Goal: Task Accomplishment & Management: Use online tool/utility

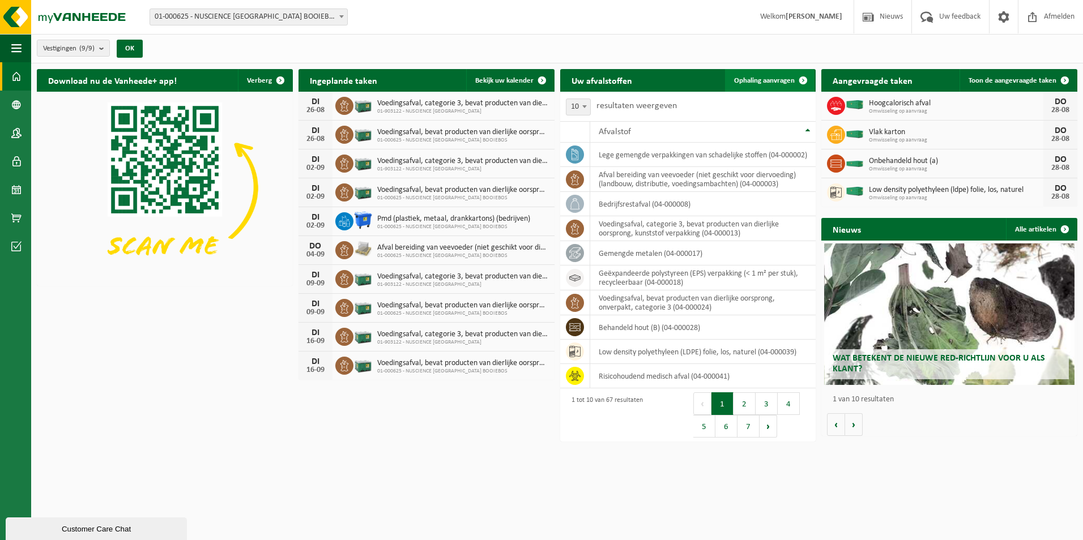
click at [768, 81] on span "Ophaling aanvragen" at bounding box center [764, 80] width 61 height 7
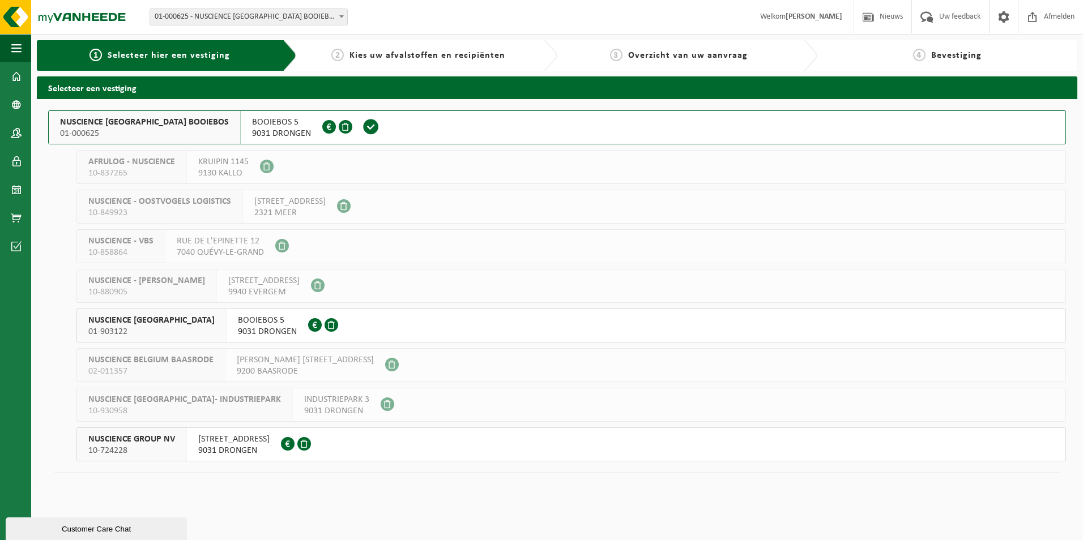
click at [252, 122] on span "BOOIEBOS 5" at bounding box center [281, 122] width 59 height 11
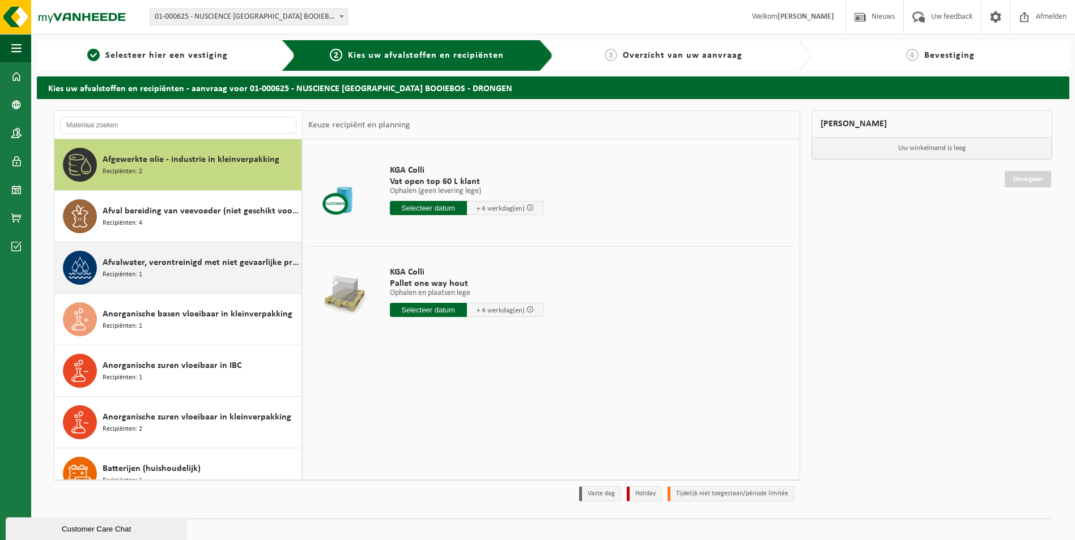
click at [148, 254] on div "Afvalwater, verontreinigd met niet gevaarlijke producten Recipiënten: 1" at bounding box center [201, 268] width 196 height 34
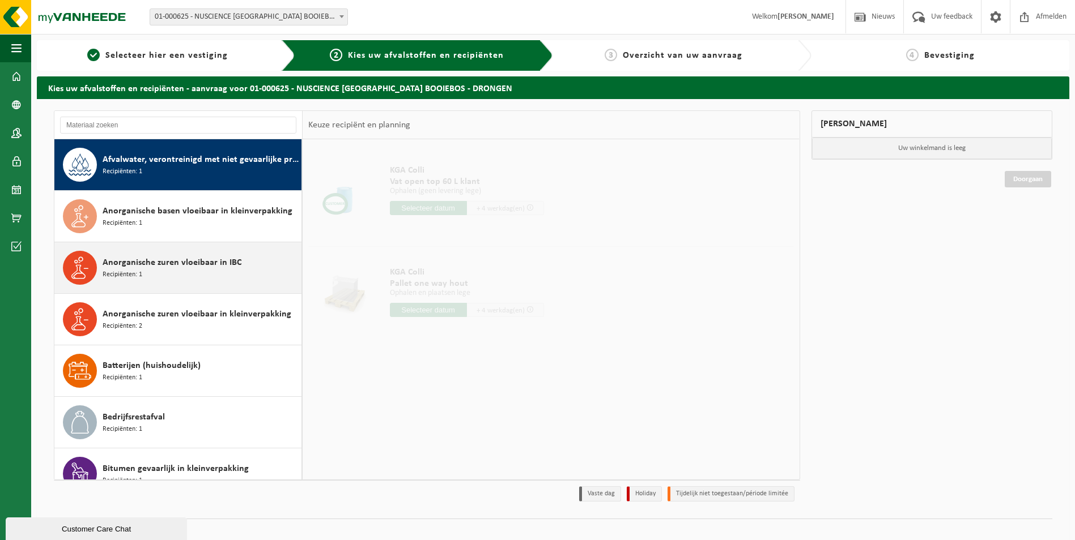
click at [147, 258] on span "Anorganische zuren vloeibaar in IBC" at bounding box center [172, 263] width 139 height 14
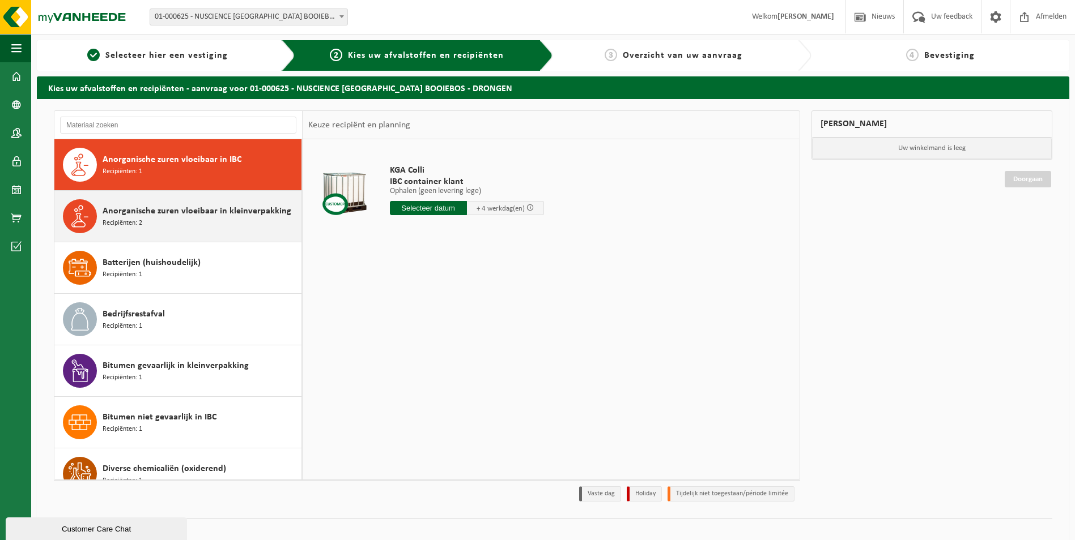
click at [154, 236] on div "Anorganische zuren vloeibaar in kleinverpakking Recipiënten: 2" at bounding box center [178, 216] width 248 height 51
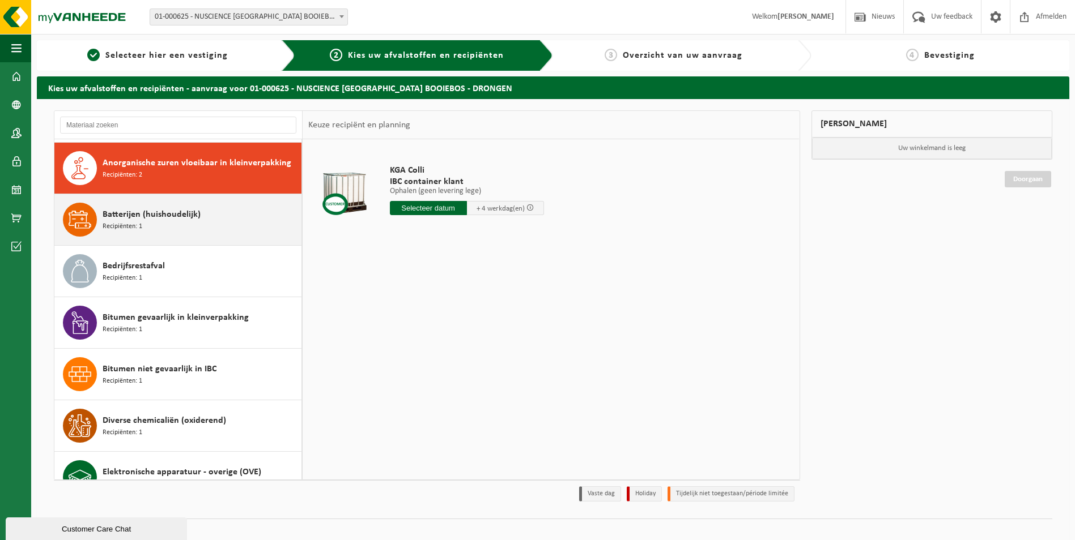
scroll to position [258, 0]
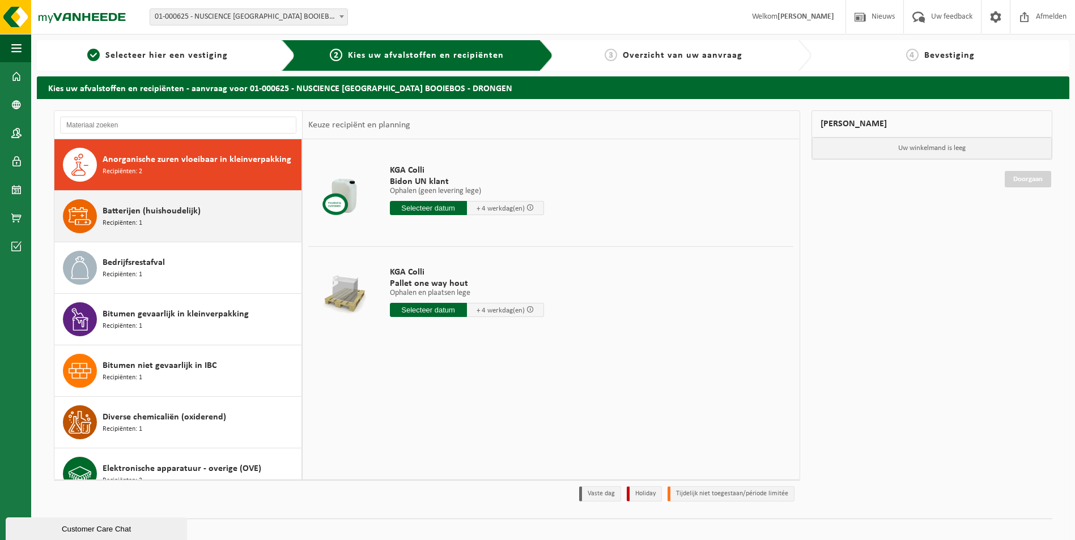
click at [151, 219] on div "Batterijen (huishoudelijk) Recipiënten: 1" at bounding box center [201, 216] width 196 height 34
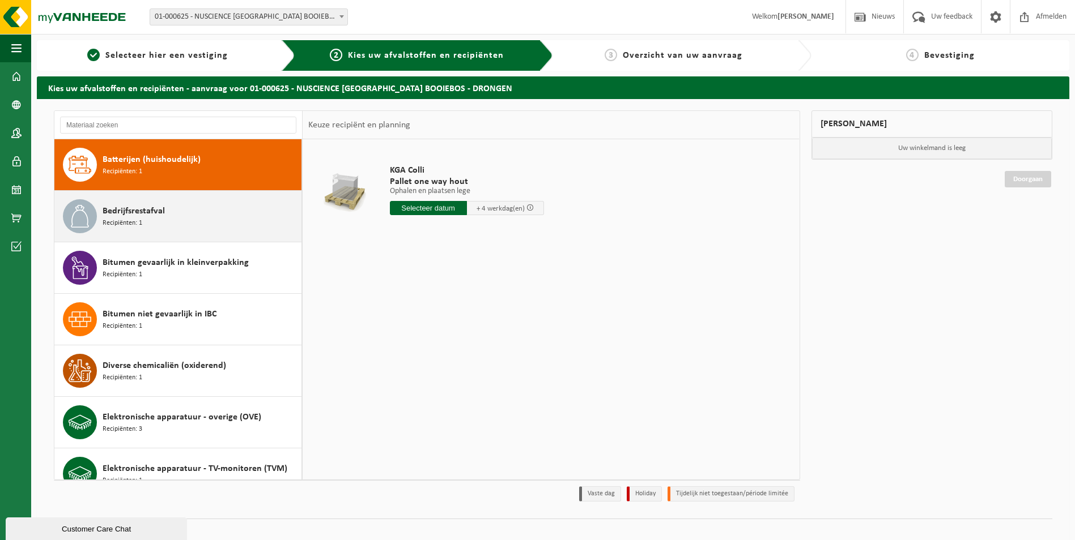
click at [151, 222] on div "Bedrijfsrestafval Recipiënten: 1" at bounding box center [201, 216] width 196 height 34
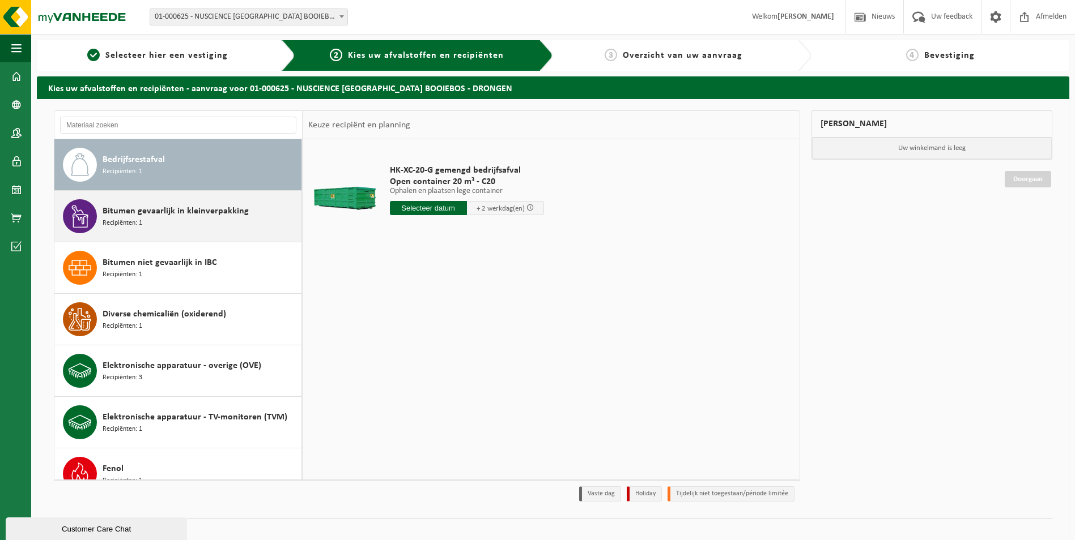
click at [144, 229] on div "Bitumen gevaarlijk in kleinverpakking Recipiënten: 1" at bounding box center [201, 216] width 196 height 34
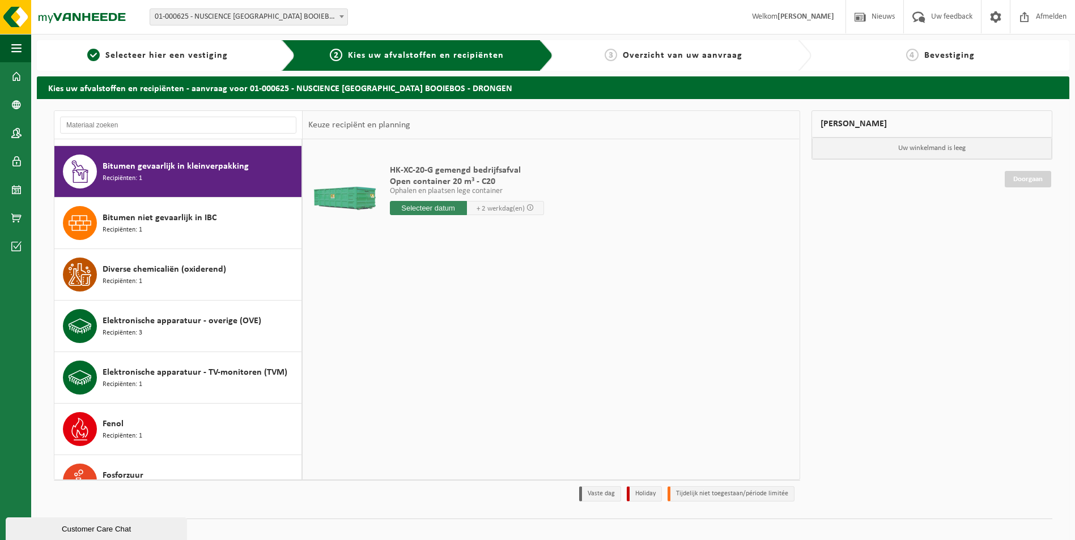
scroll to position [412, 0]
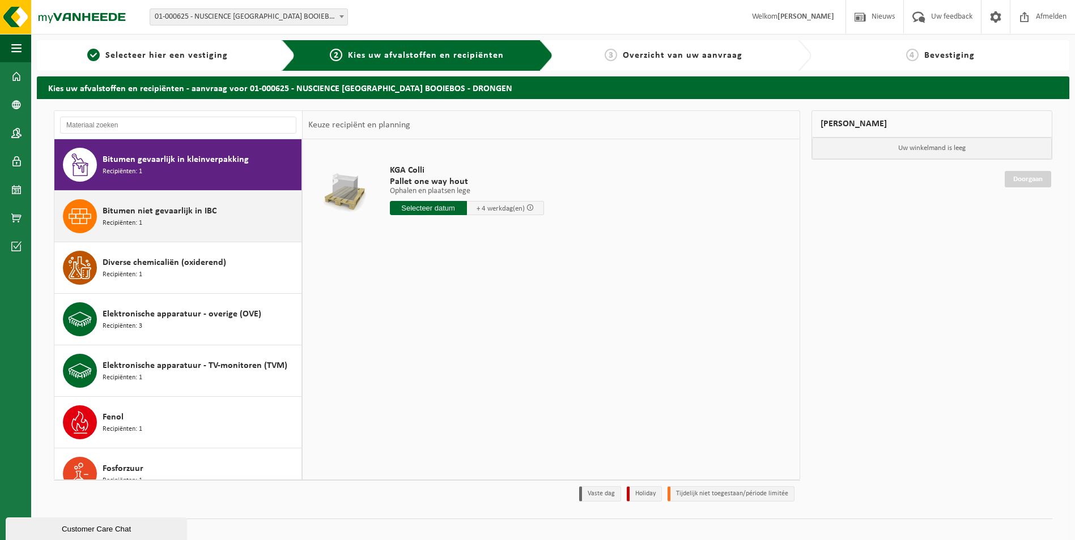
click at [150, 204] on span "Bitumen niet gevaarlijk in IBC" at bounding box center [160, 211] width 114 height 14
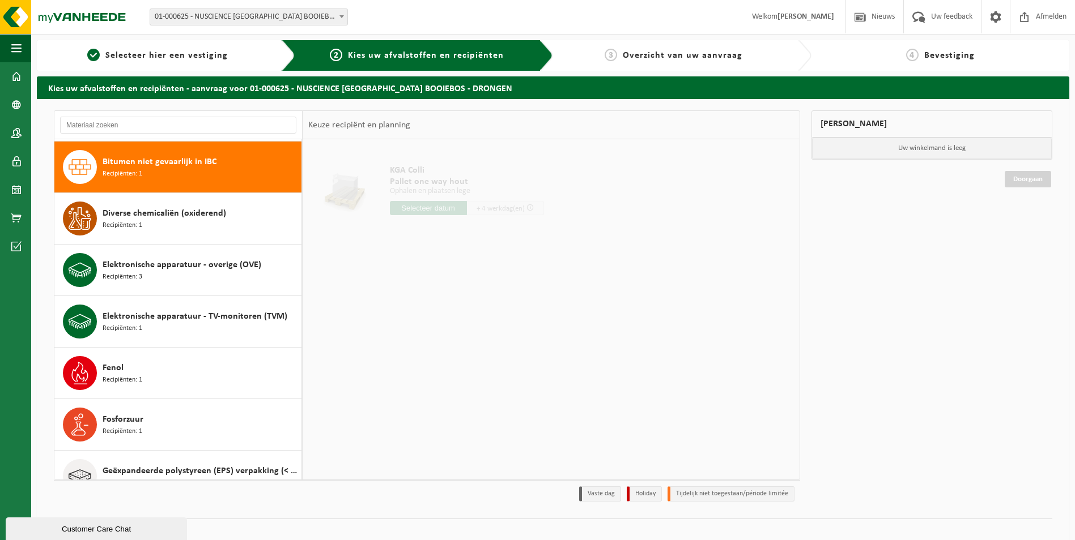
scroll to position [464, 0]
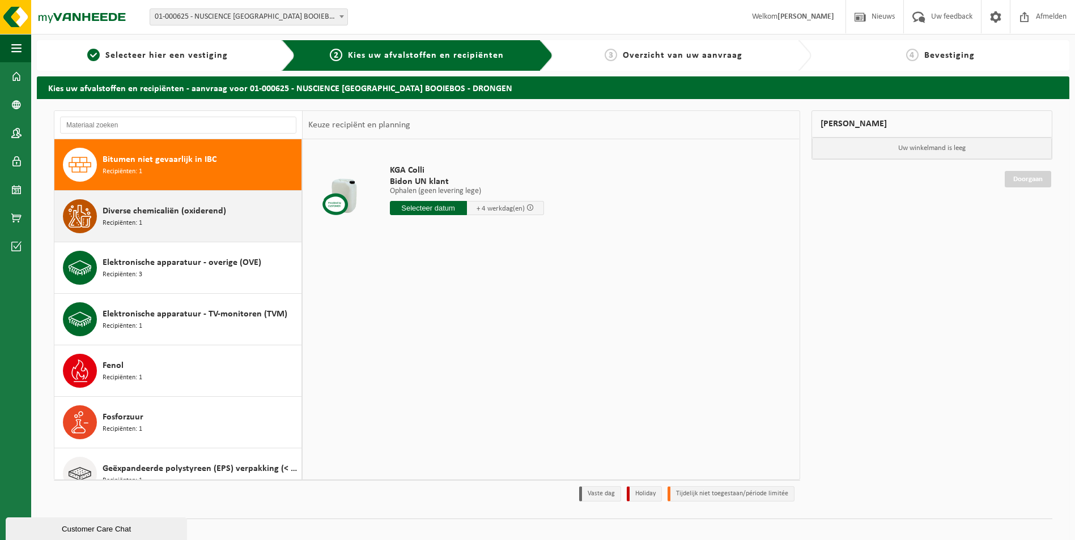
click at [155, 235] on div "Diverse chemicaliën (oxiderend) Recipiënten: 1" at bounding box center [178, 216] width 248 height 51
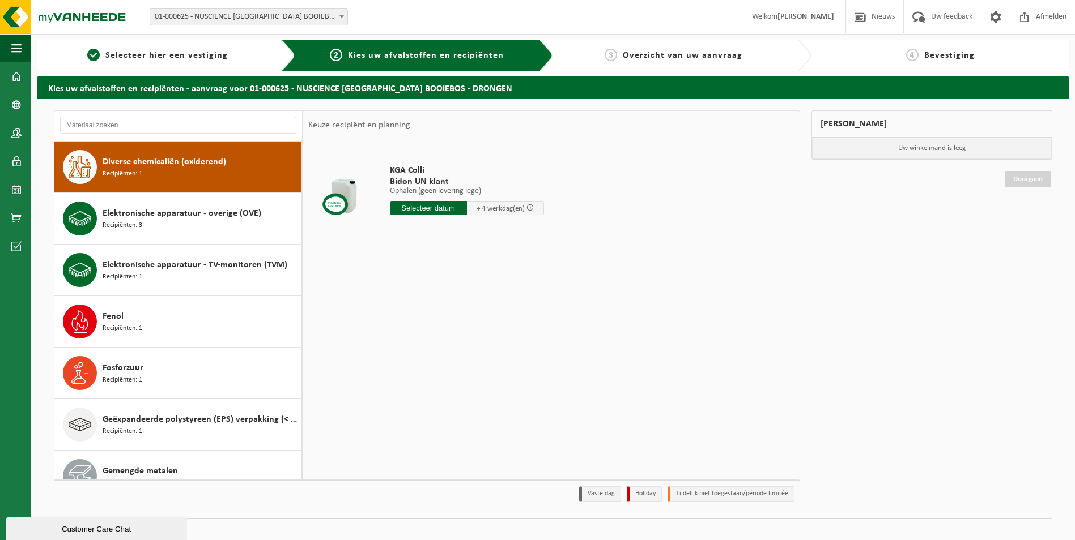
scroll to position [515, 0]
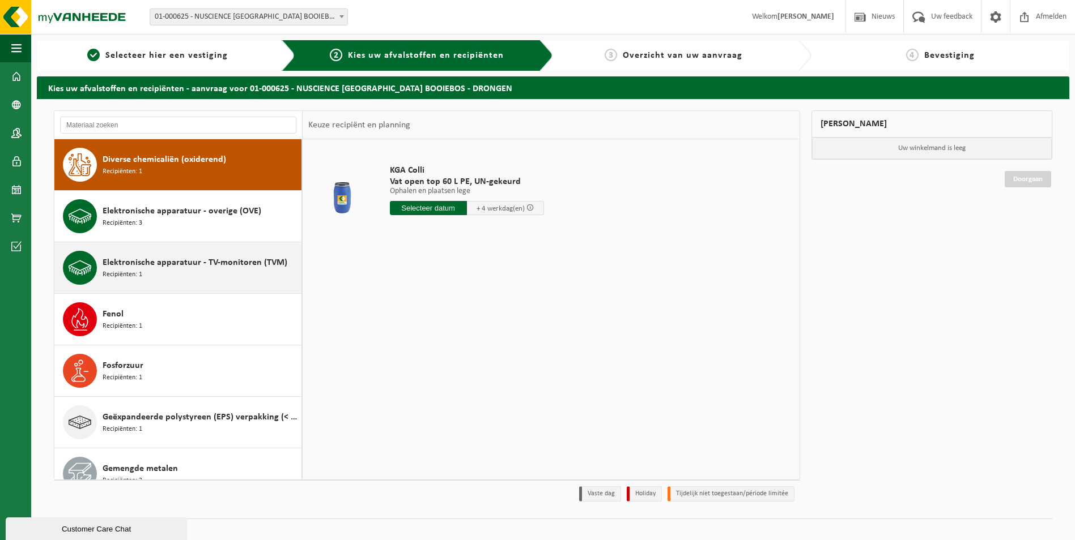
click at [144, 271] on div "Elektronische apparatuur - TV-monitoren (TVM) Recipiënten: 1" at bounding box center [201, 268] width 196 height 34
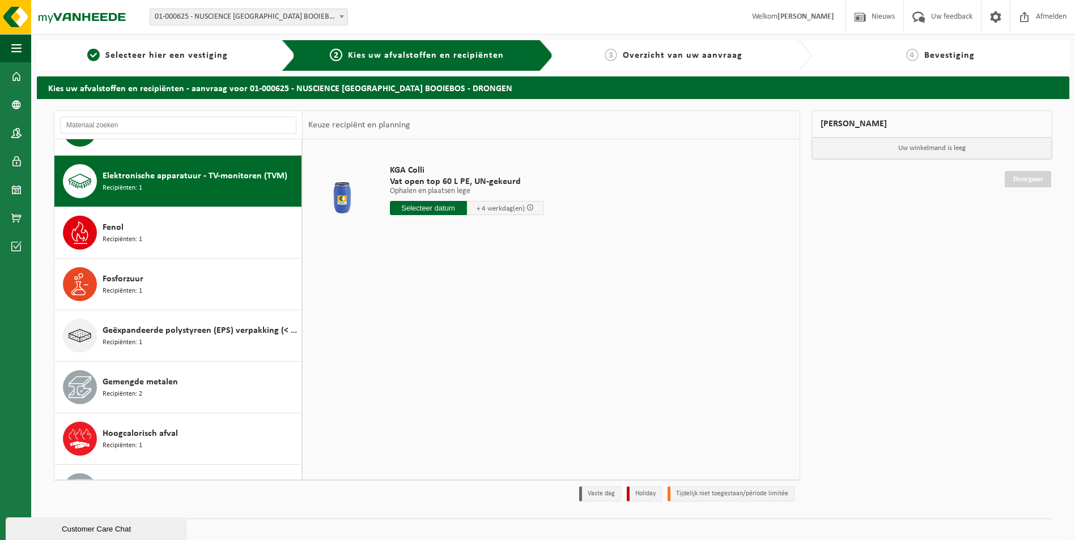
scroll to position [619, 0]
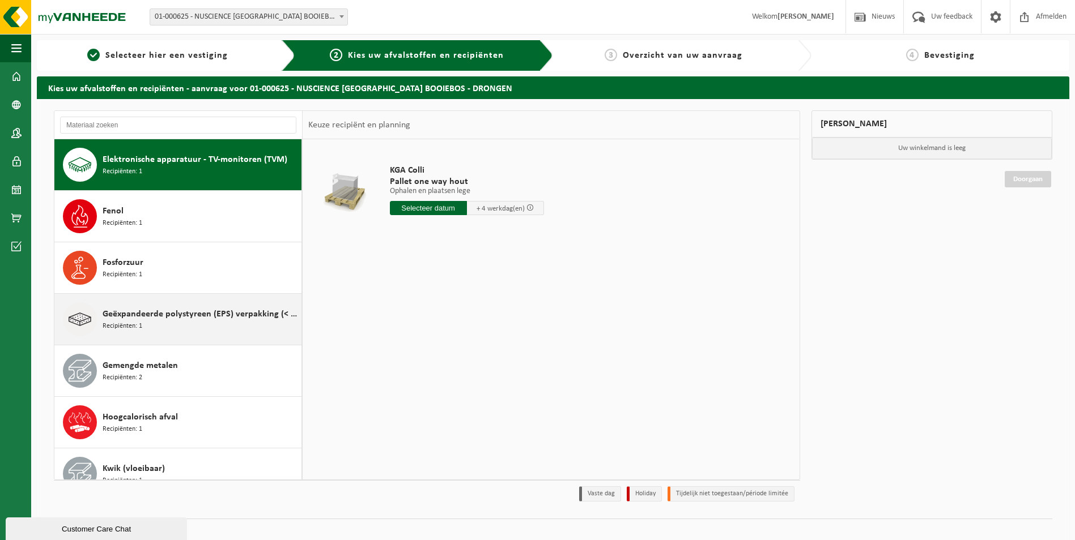
click at [147, 308] on span "Geëxpandeerde polystyreen (EPS) verpakking (< 1 m² per stuk), recycleerbaar" at bounding box center [201, 315] width 196 height 14
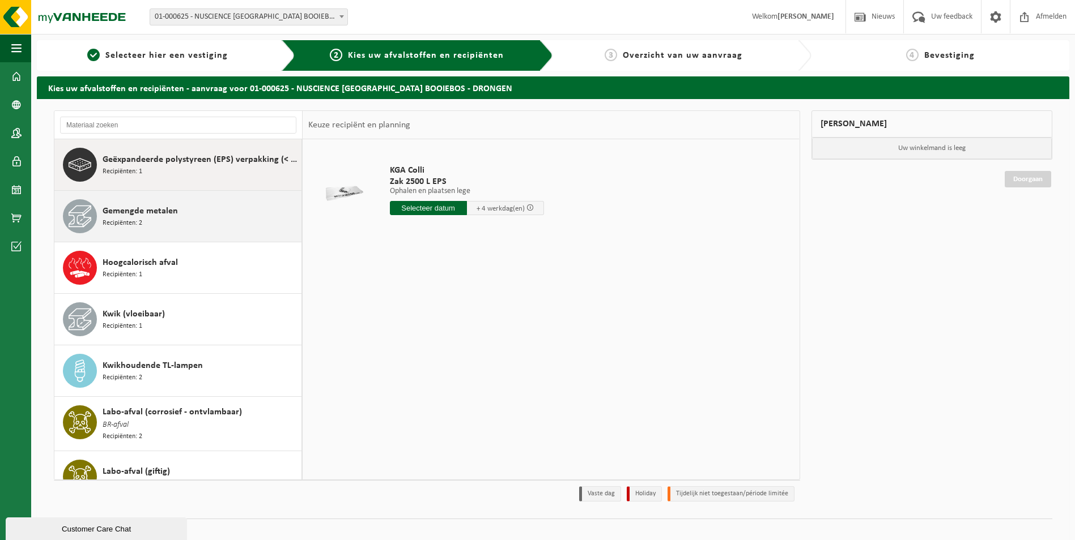
click at [141, 218] on span "Recipiënten: 2" at bounding box center [123, 223] width 40 height 11
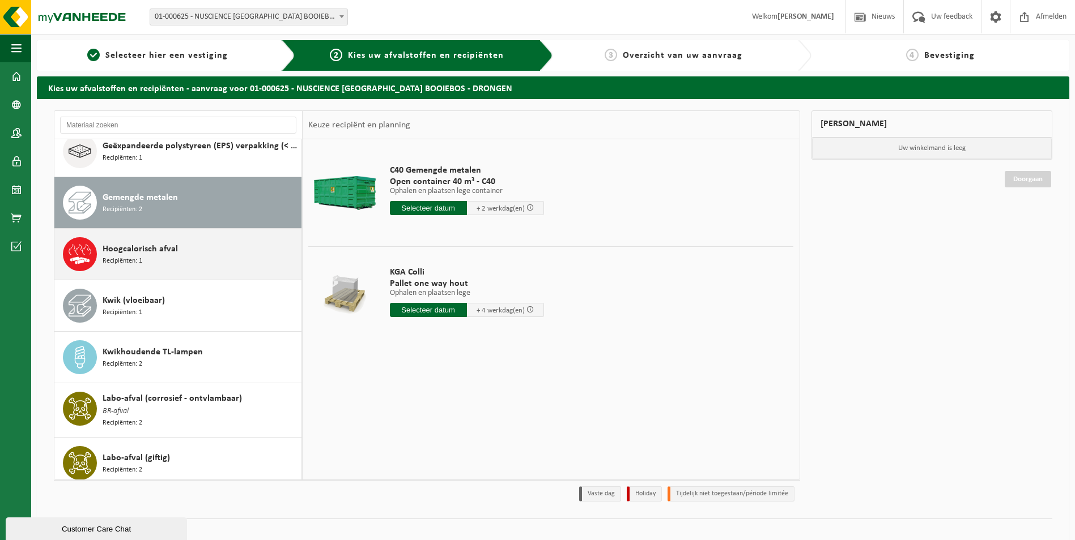
scroll to position [768, 0]
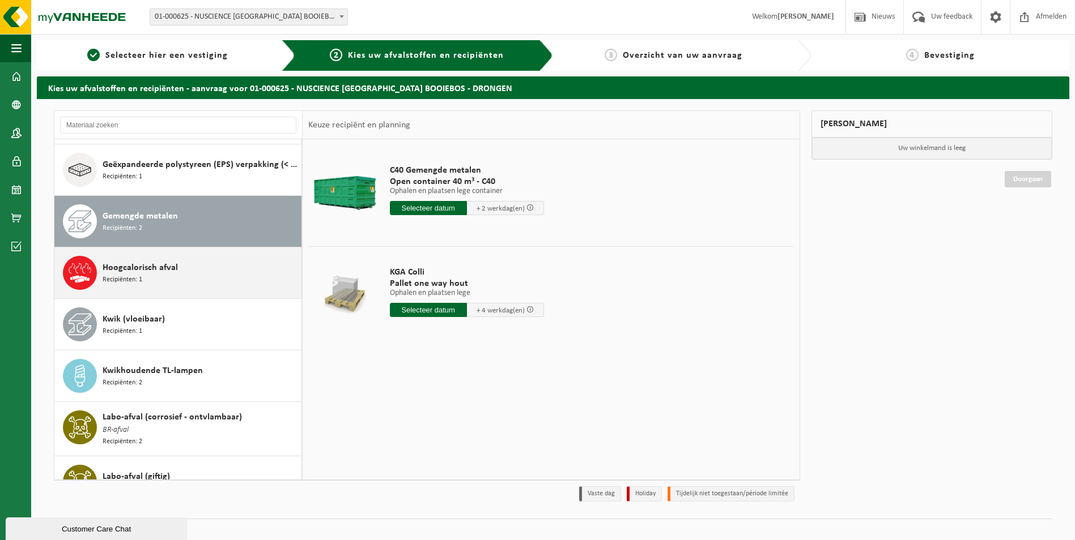
click at [143, 269] on span "Hoogcalorisch afval" at bounding box center [140, 268] width 75 height 14
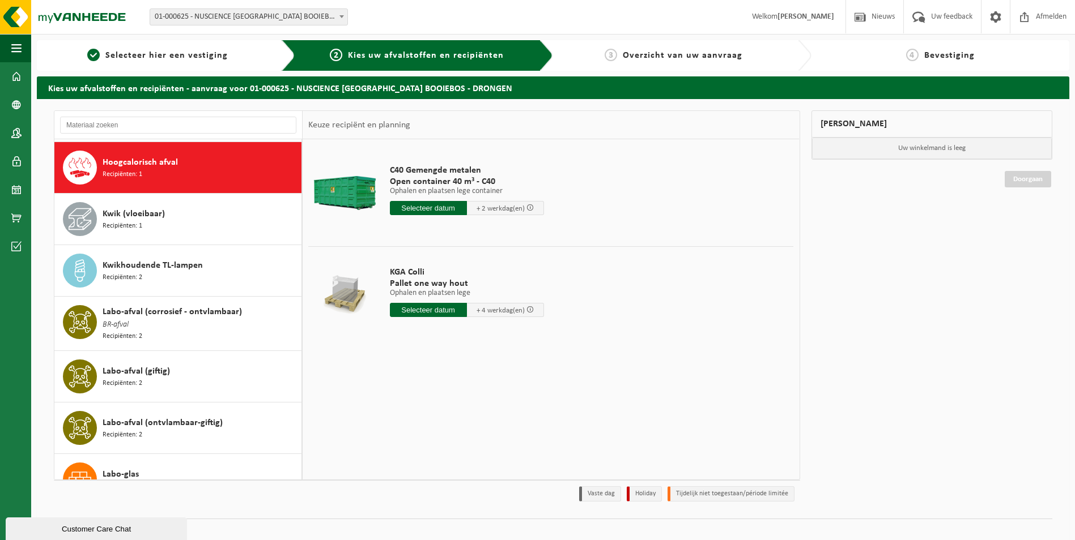
scroll to position [876, 0]
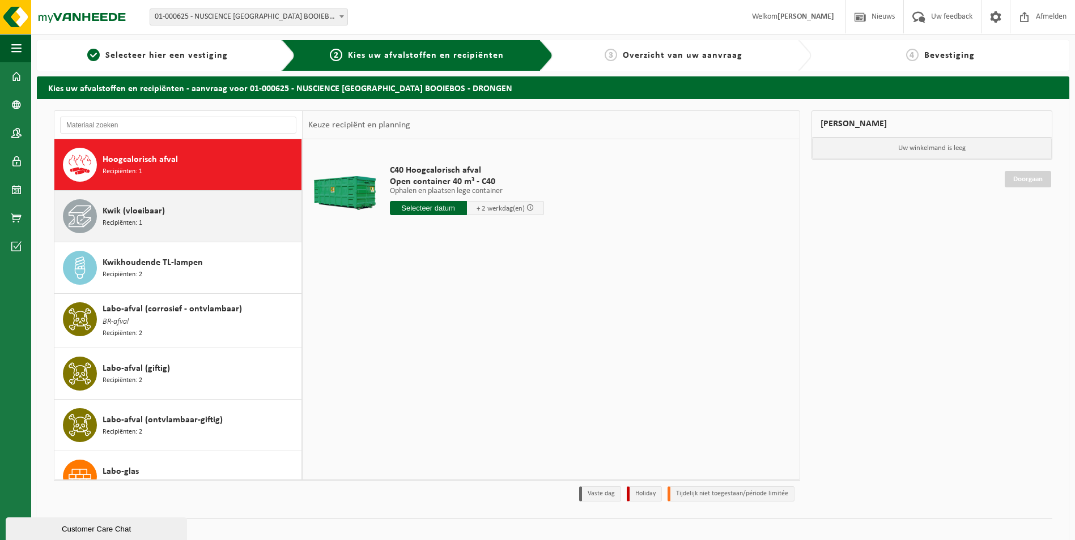
click at [139, 224] on span "Recipiënten: 1" at bounding box center [123, 223] width 40 height 11
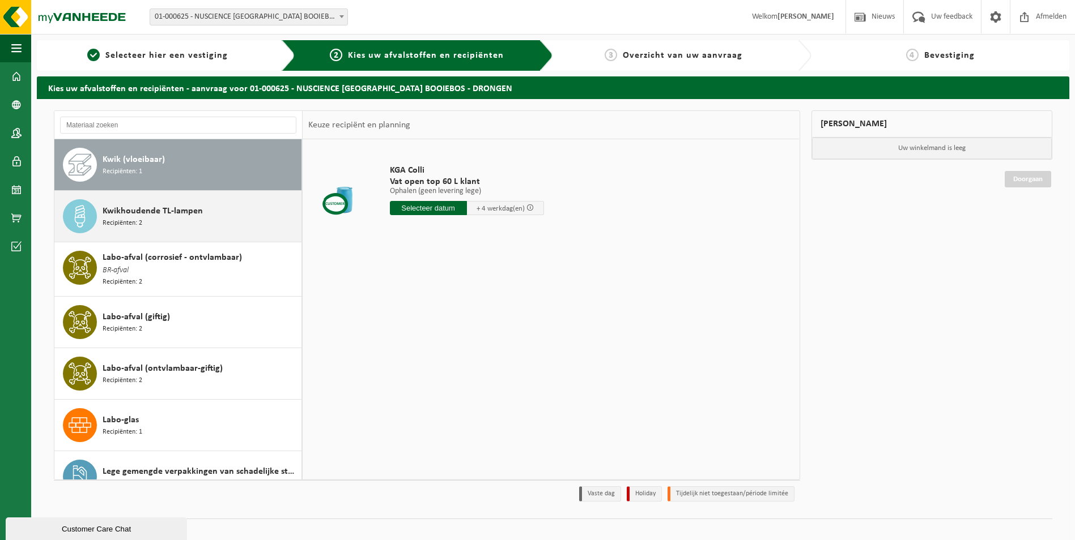
click at [138, 226] on span "Recipiënten: 2" at bounding box center [123, 223] width 40 height 11
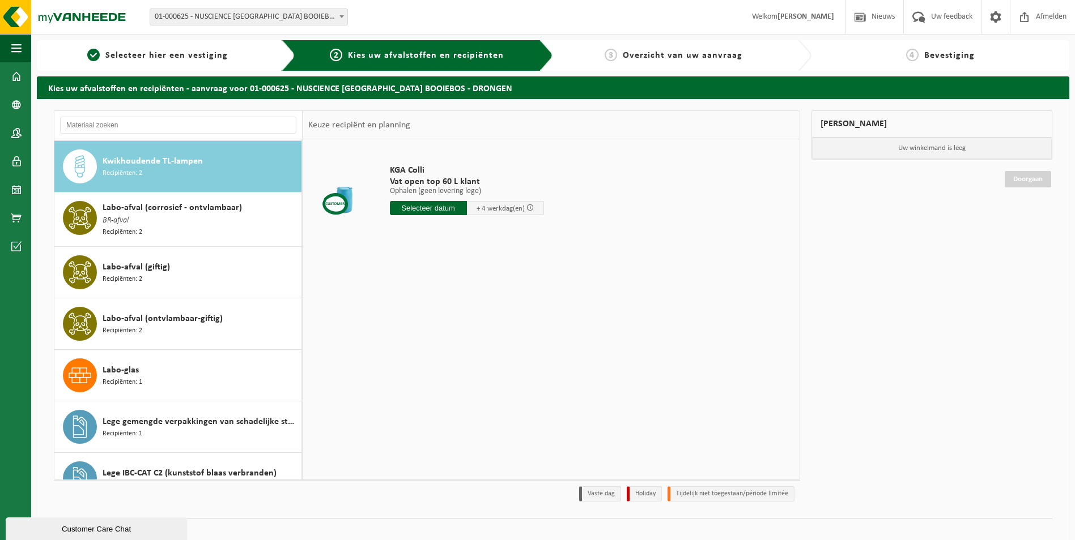
scroll to position [979, 0]
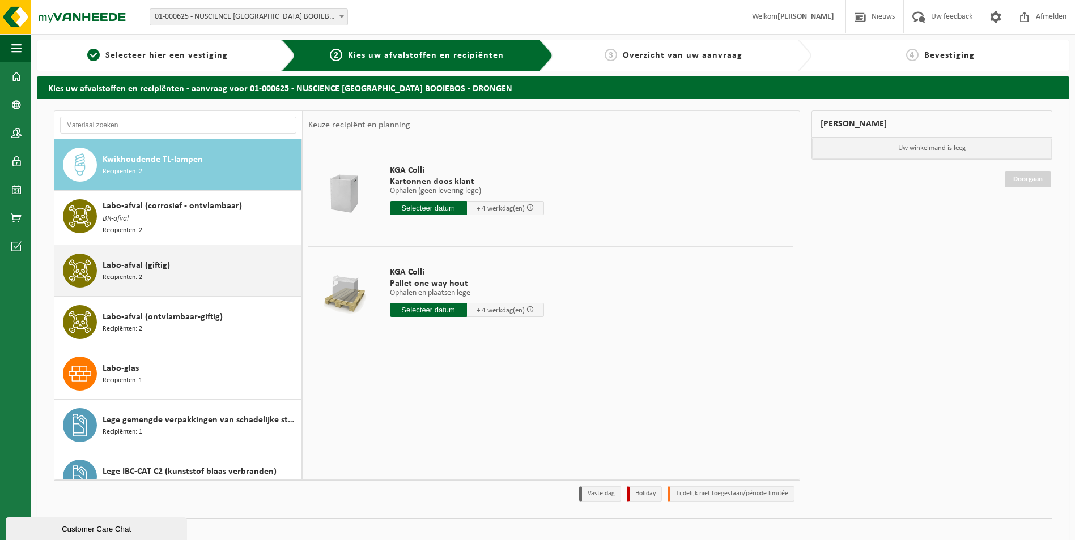
click at [140, 254] on div "Labo-afval (giftig) Recipiënten: 2" at bounding box center [201, 271] width 196 height 34
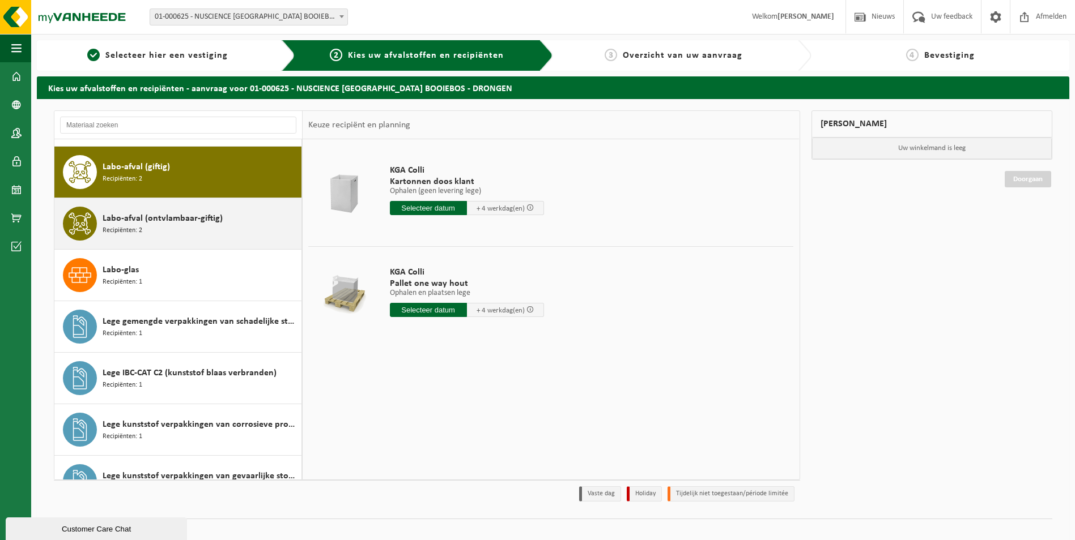
scroll to position [1084, 0]
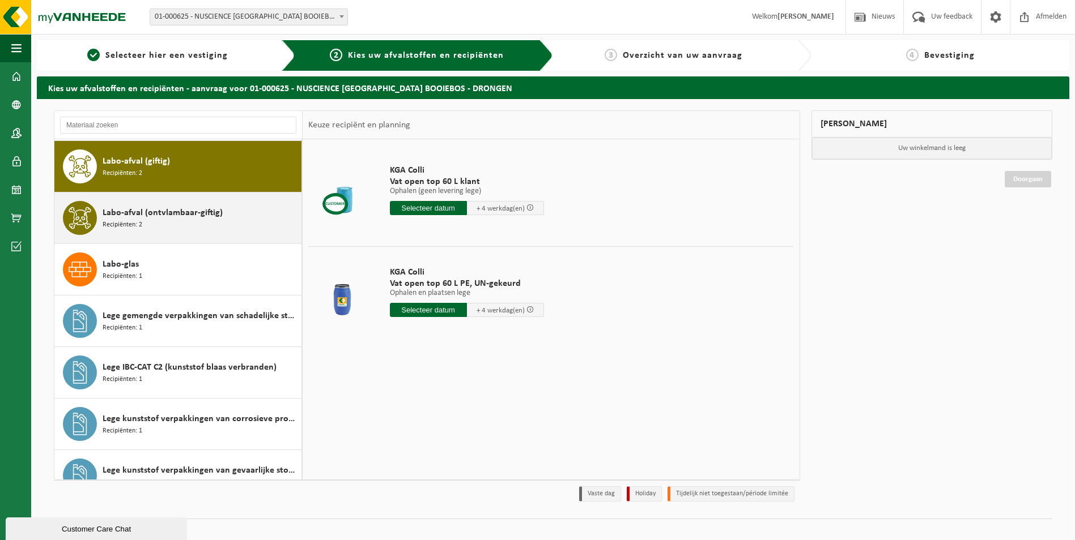
click at [124, 221] on span "Recipiënten: 2" at bounding box center [123, 225] width 40 height 11
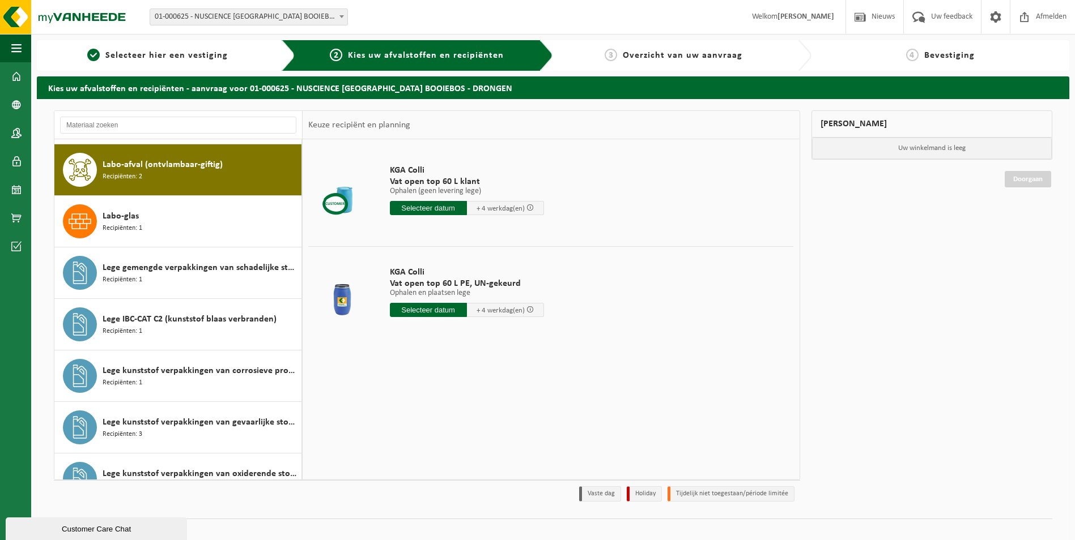
scroll to position [1135, 0]
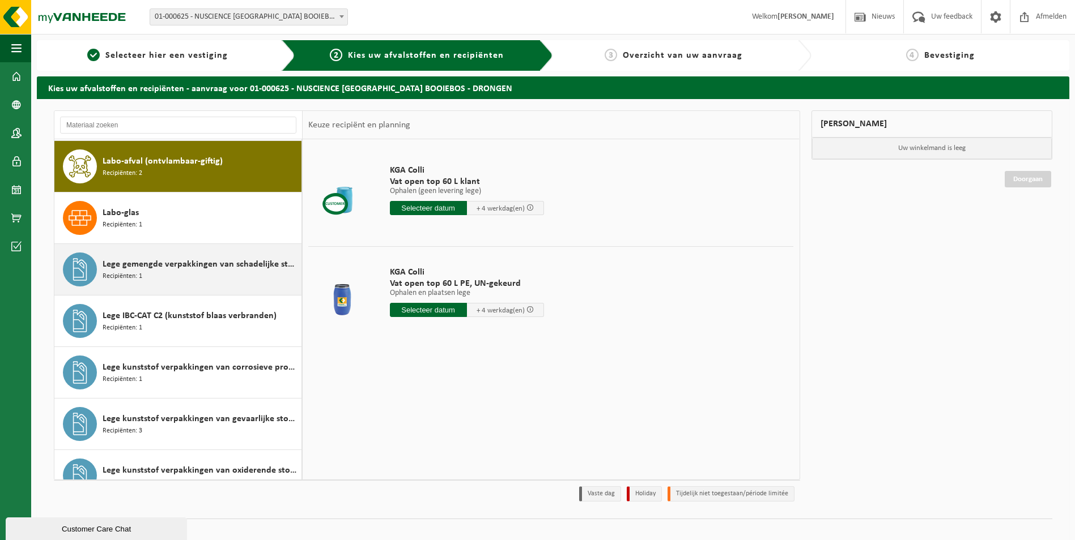
click at [127, 265] on span "Lege gemengde verpakkingen van schadelijke stoffen" at bounding box center [201, 265] width 196 height 14
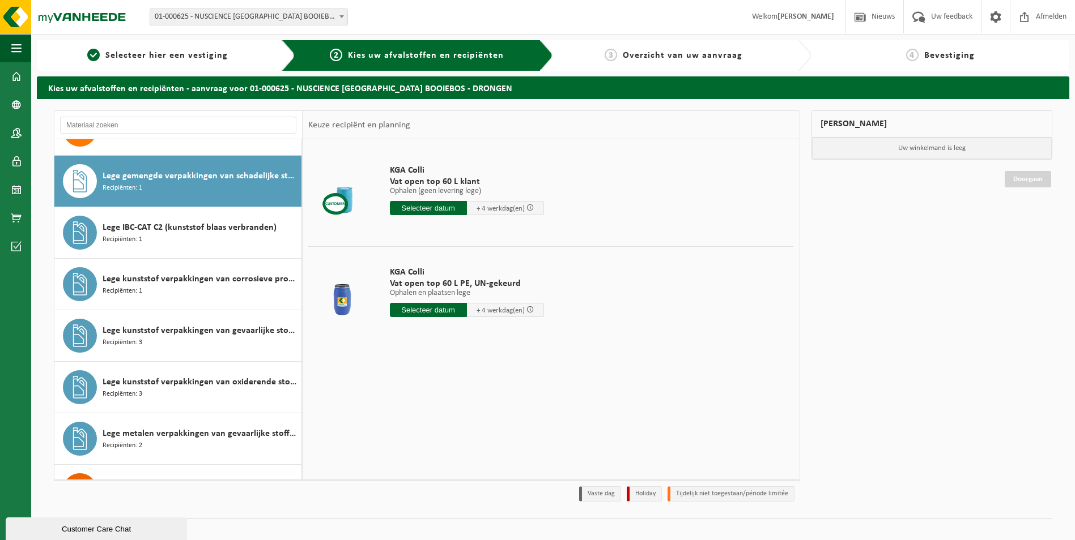
scroll to position [1238, 0]
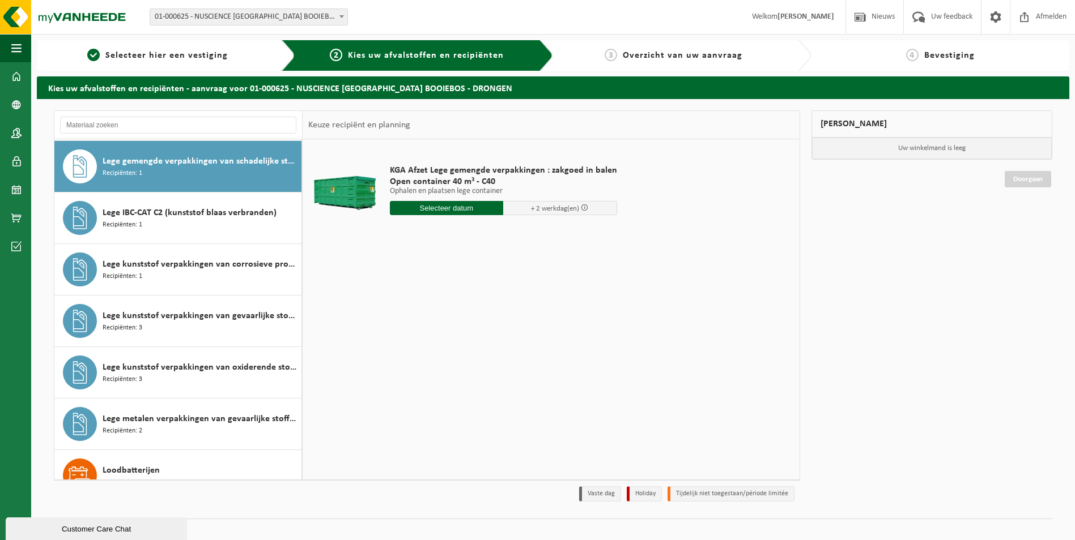
click at [330, 187] on div at bounding box center [344, 193] width 67 height 45
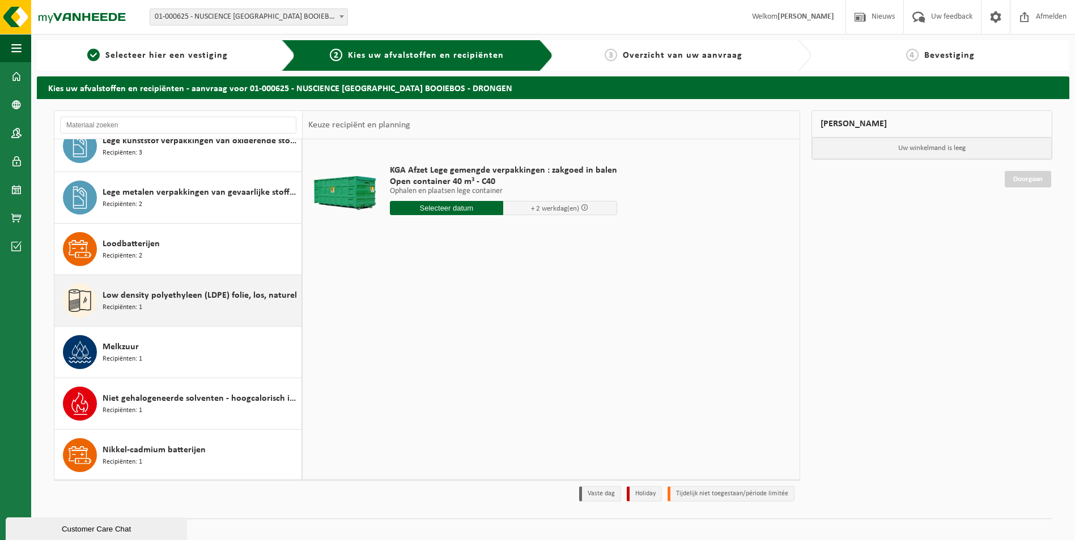
click at [132, 294] on span "Low density polyethyleen (LDPE) folie, los, naturel" at bounding box center [200, 296] width 194 height 14
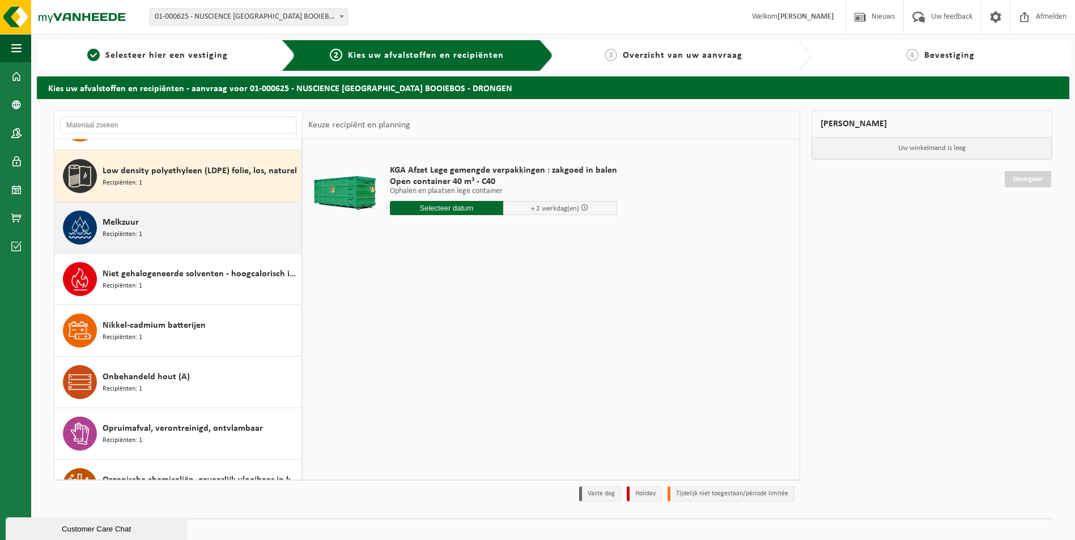
scroll to position [1599, 0]
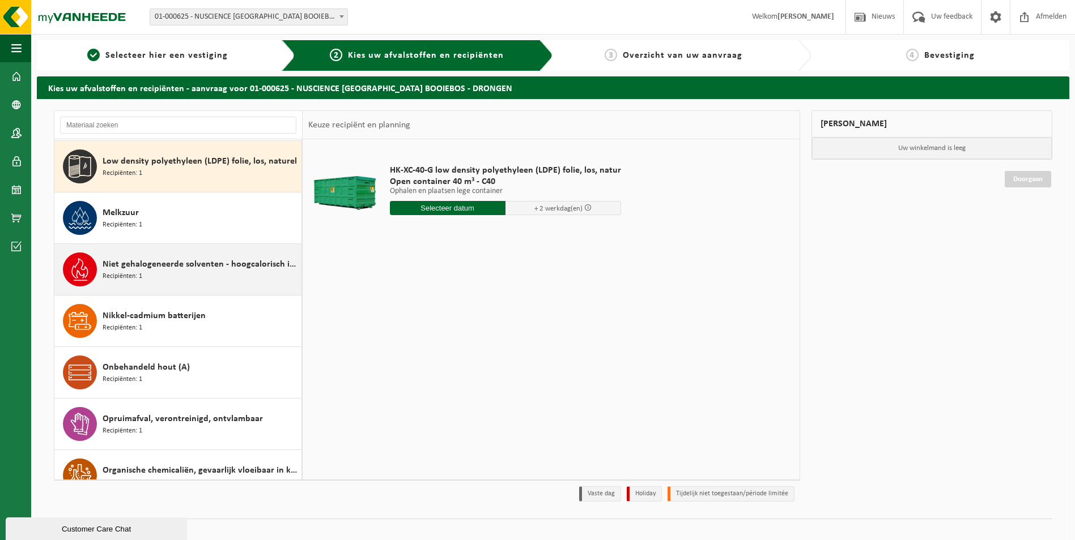
click at [183, 245] on div "Niet gehalogeneerde solventen - hoogcalorisch in kleinverpakking Recipiënten: 1" at bounding box center [178, 269] width 248 height 51
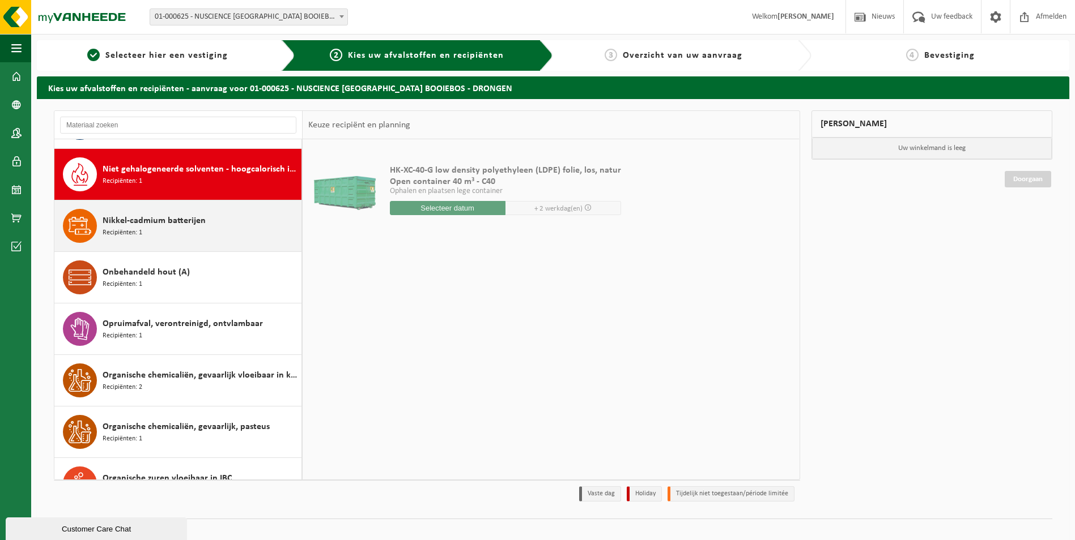
scroll to position [1702, 0]
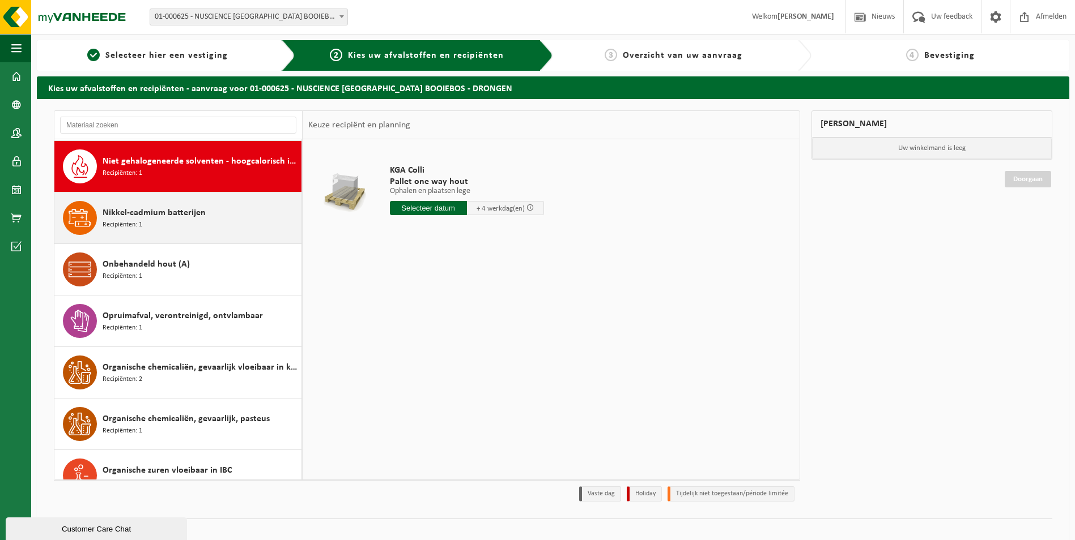
click at [174, 223] on div "Nikkel-cadmium batterijen Recipiënten: 1" at bounding box center [201, 218] width 196 height 34
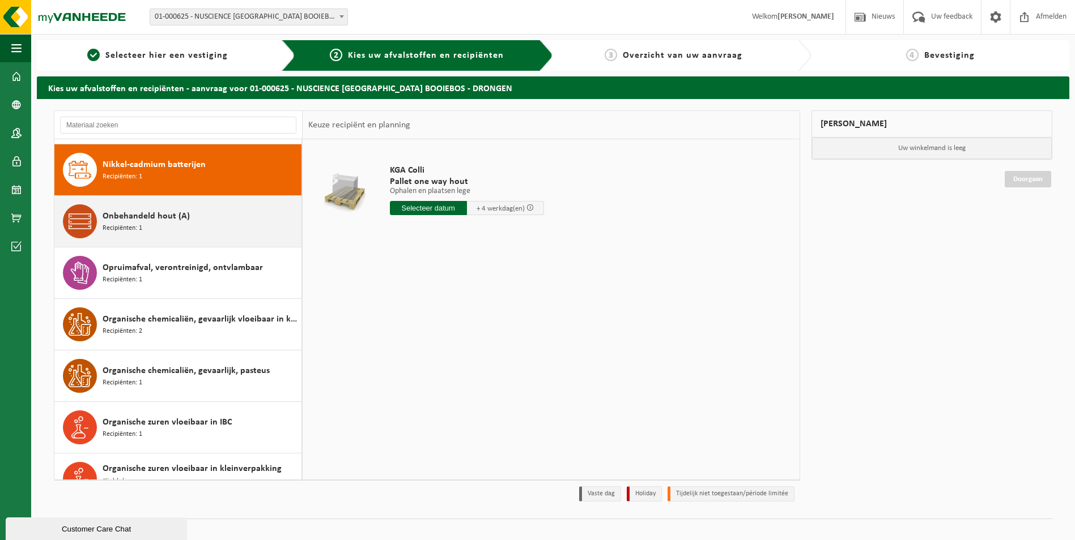
scroll to position [1754, 0]
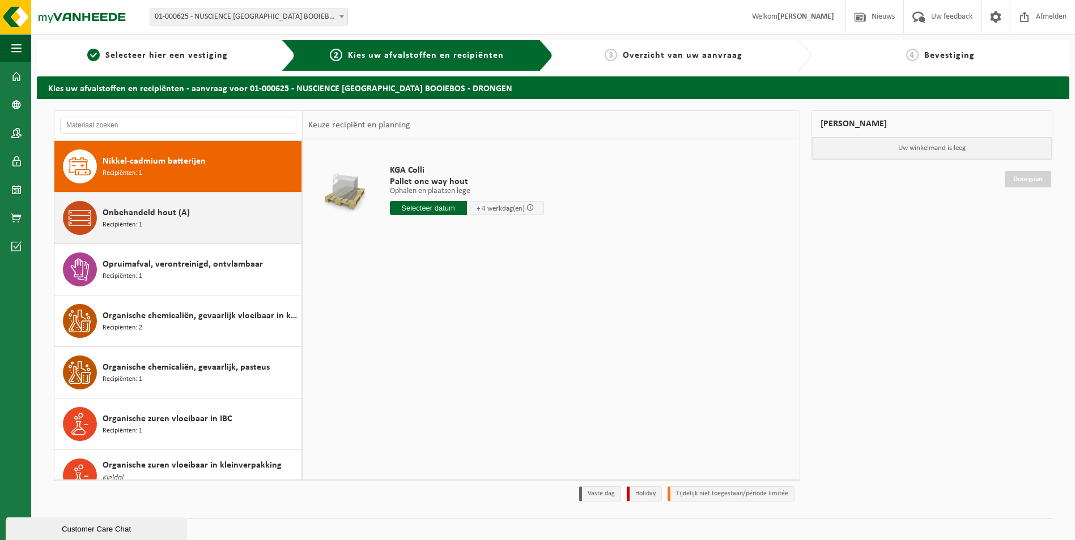
click at [156, 207] on span "Onbehandeld hout (A)" at bounding box center [146, 213] width 87 height 14
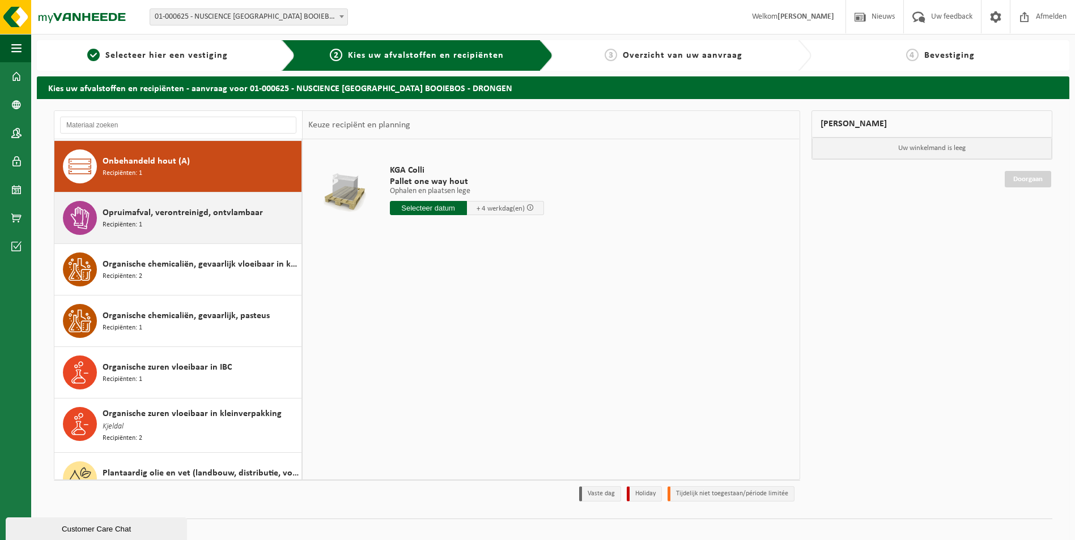
click at [154, 210] on span "Opruimafval, verontreinigd, ontvlambaar" at bounding box center [183, 213] width 160 height 14
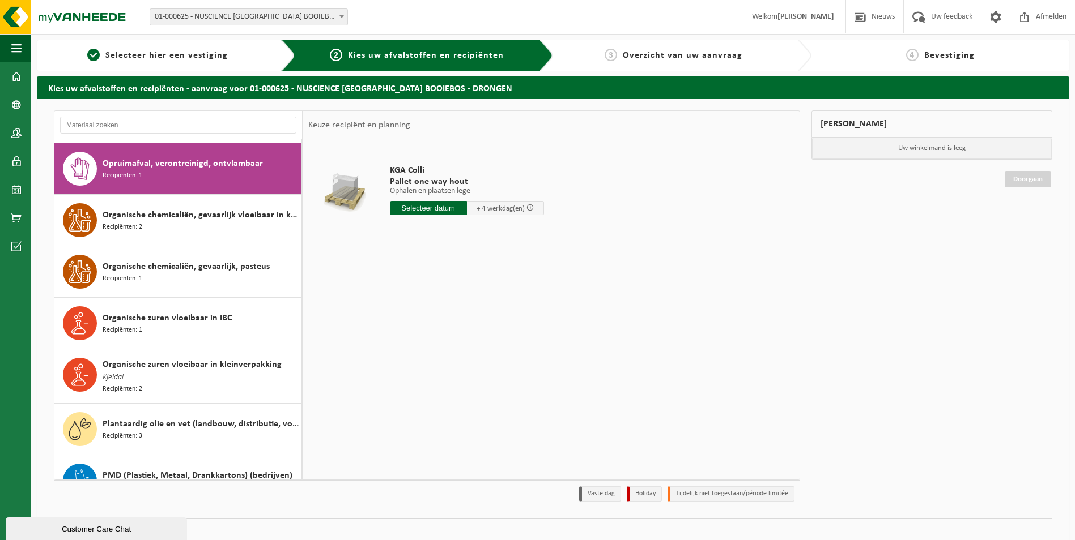
scroll to position [1857, 0]
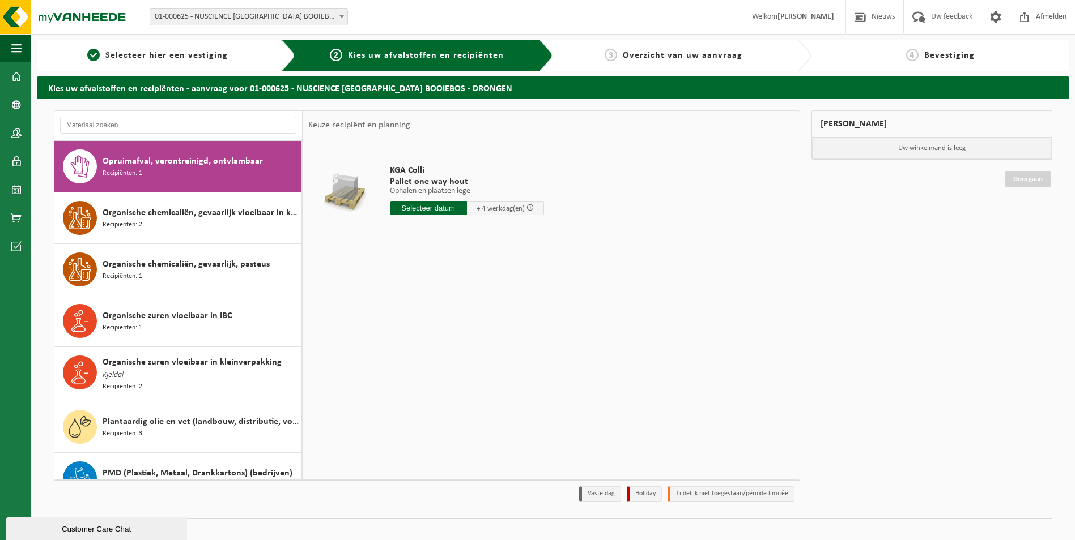
click at [154, 210] on span "Organische chemicaliën, gevaarlijk vloeibaar in kleinverpakking" at bounding box center [201, 213] width 196 height 14
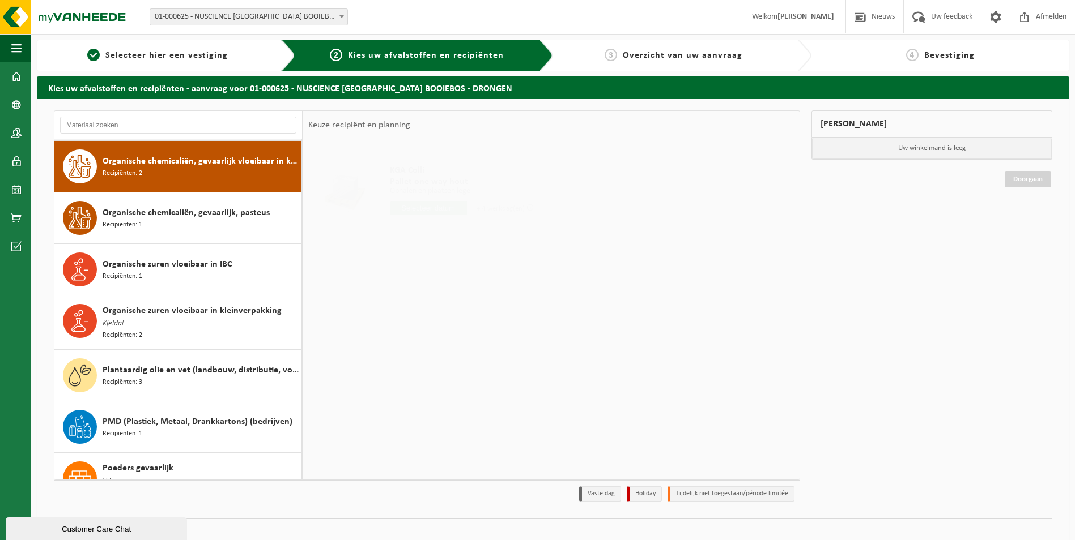
click at [154, 210] on span "Organische chemicaliën, gevaarlijk, pasteus" at bounding box center [186, 213] width 167 height 14
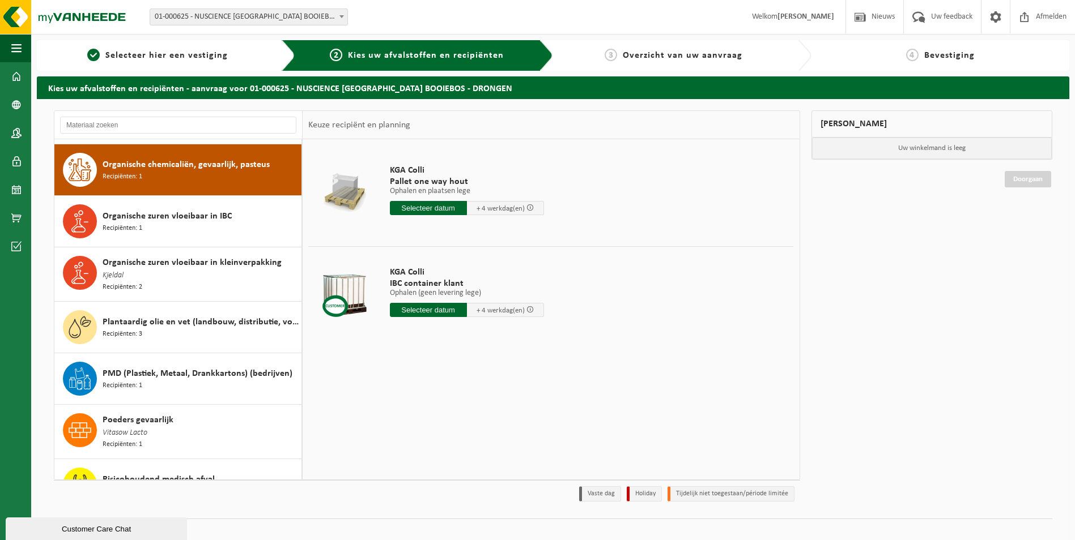
scroll to position [1960, 0]
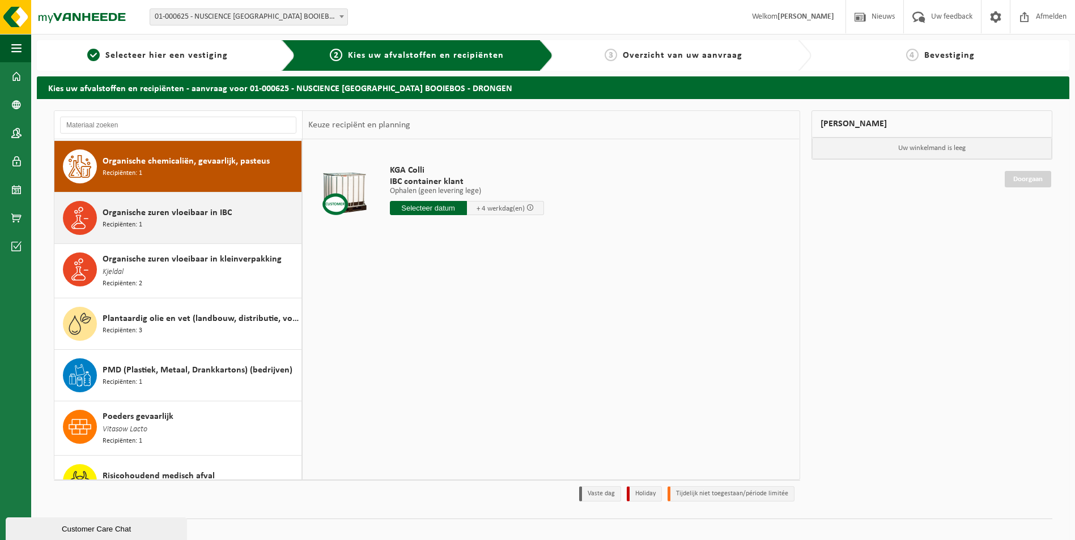
click at [159, 221] on div "Organische zuren vloeibaar in IBC Recipiënten: 1" at bounding box center [201, 218] width 196 height 34
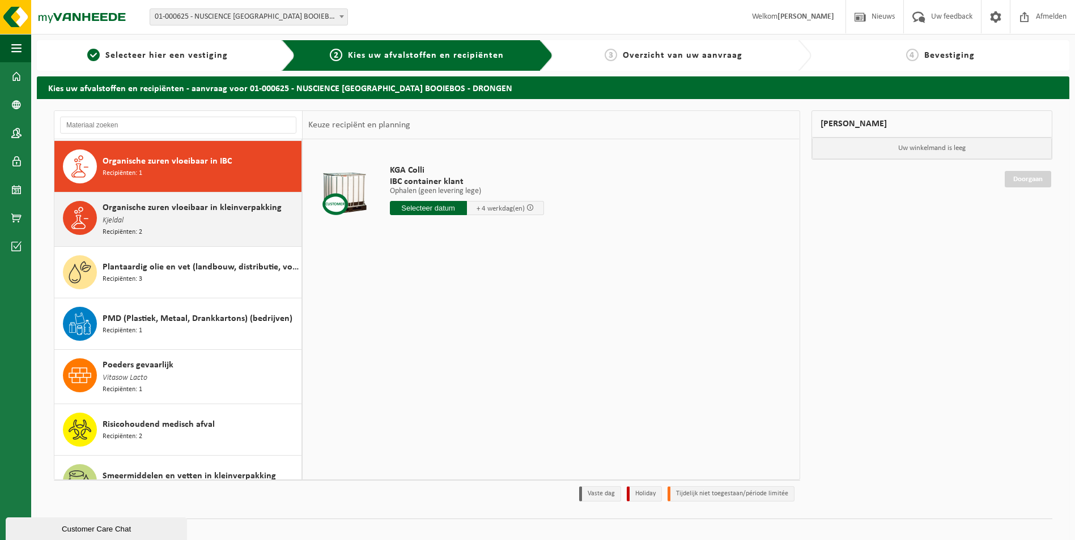
click at [159, 211] on span "Organische zuren vloeibaar in kleinverpakking" at bounding box center [192, 208] width 179 height 14
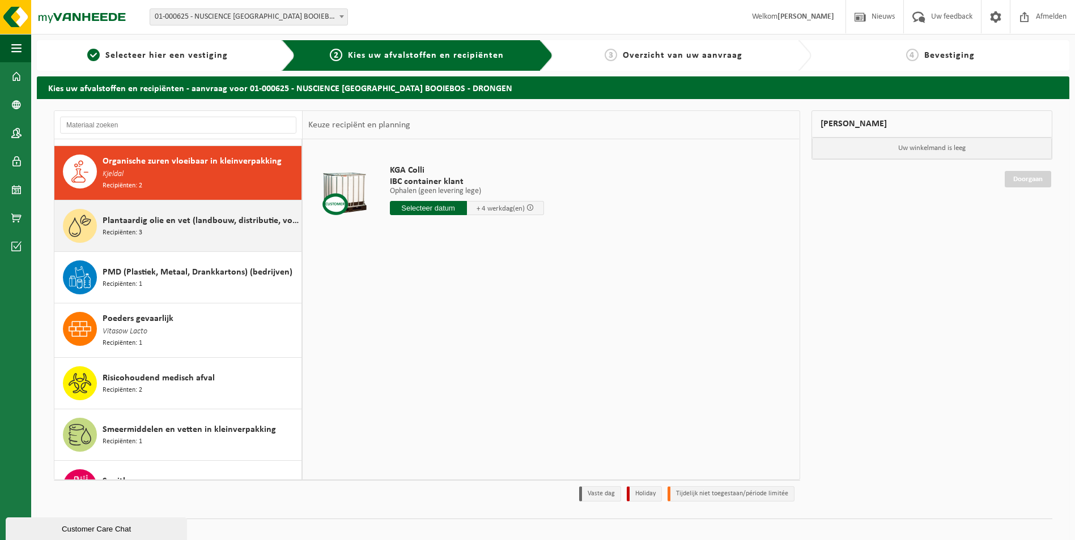
scroll to position [2063, 0]
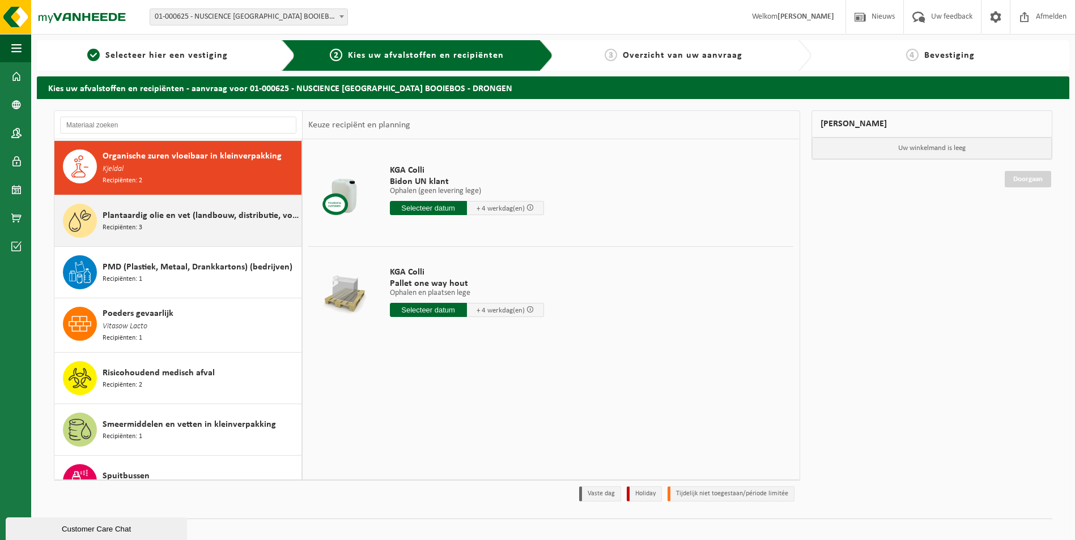
click at [149, 218] on span "Plantaardig olie en vet (landbouw, distributie, voedingsambachten)" at bounding box center [201, 216] width 196 height 14
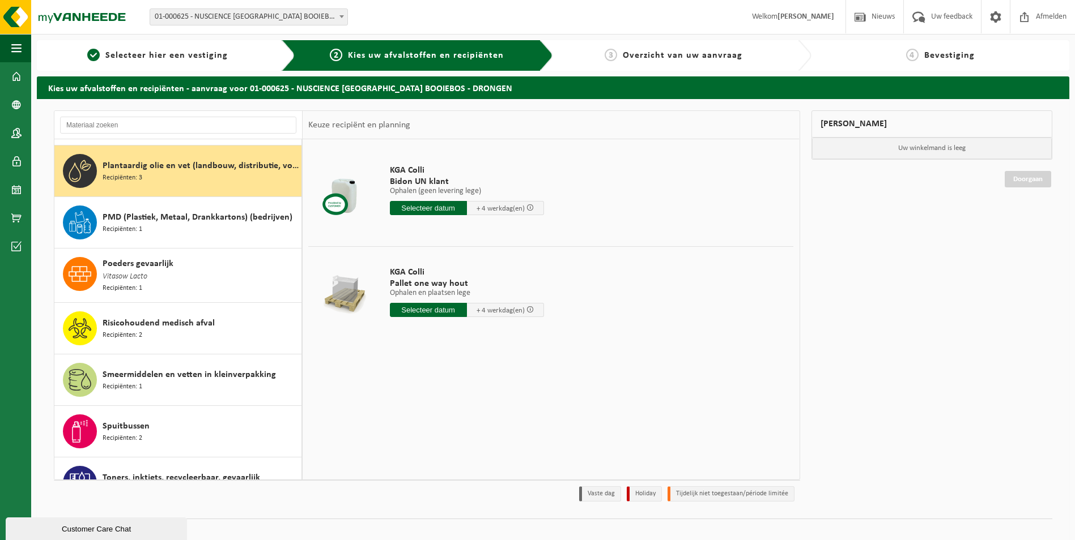
scroll to position [2116, 0]
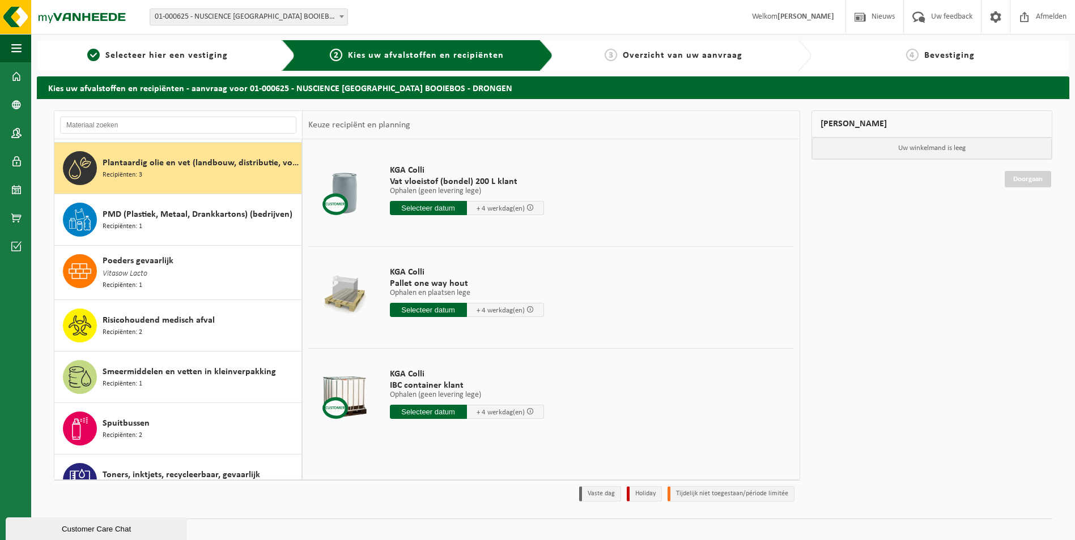
click at [149, 218] on div "PMD (Plastiek, Metaal, Drankkartons) (bedrijven) Recipiënten: 1" at bounding box center [201, 220] width 196 height 34
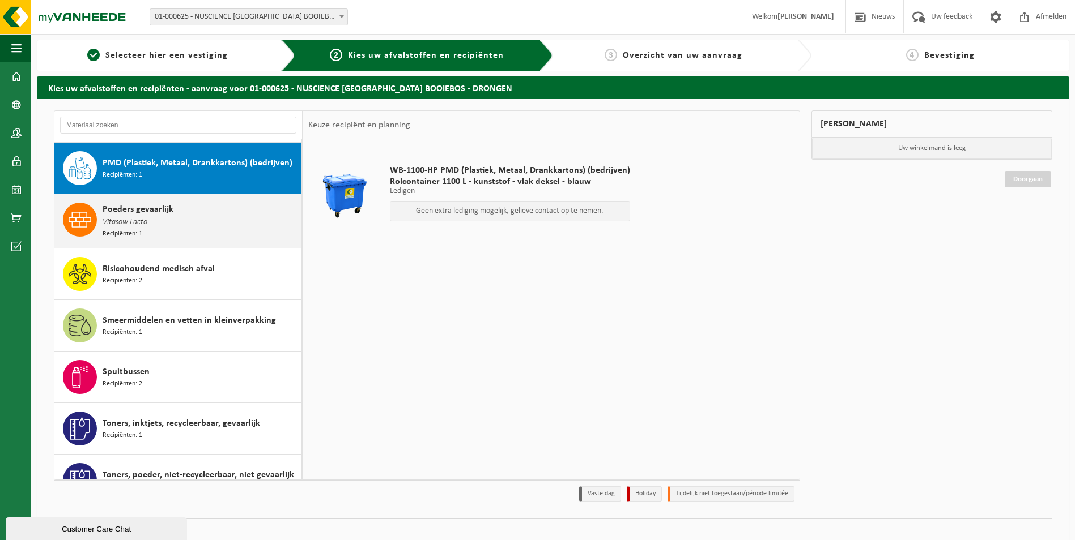
click at [152, 216] on div "Poeders gevaarlijk Vitasow Lacto Recipiënten: 1" at bounding box center [201, 221] width 196 height 37
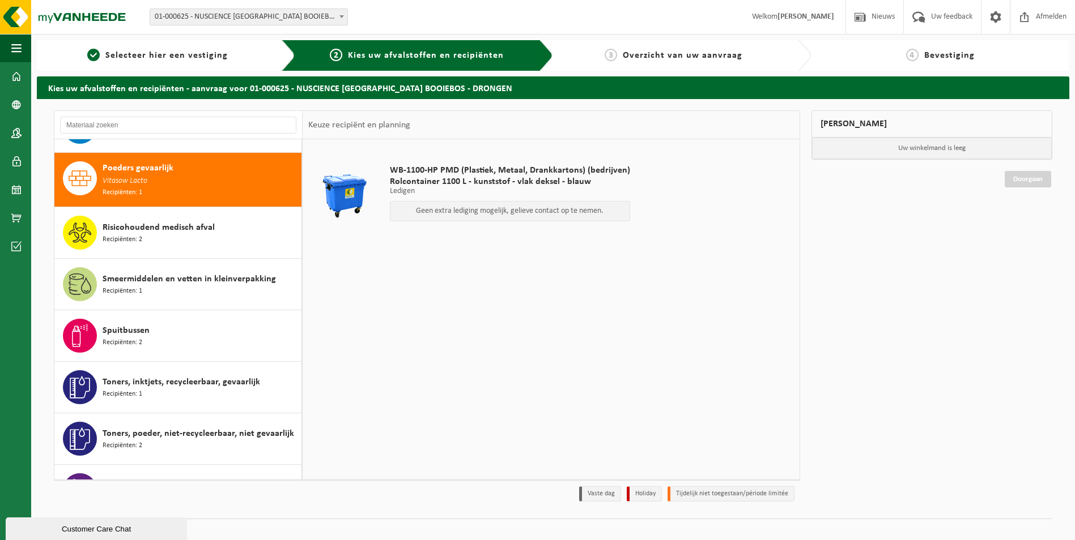
scroll to position [2219, 0]
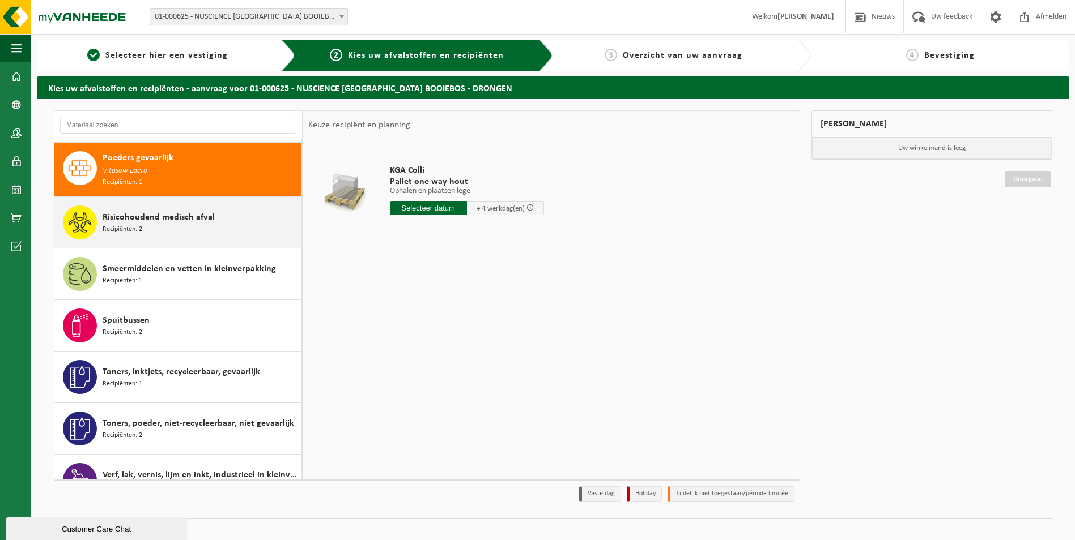
click at [122, 211] on span "Risicohoudend medisch afval" at bounding box center [159, 218] width 112 height 14
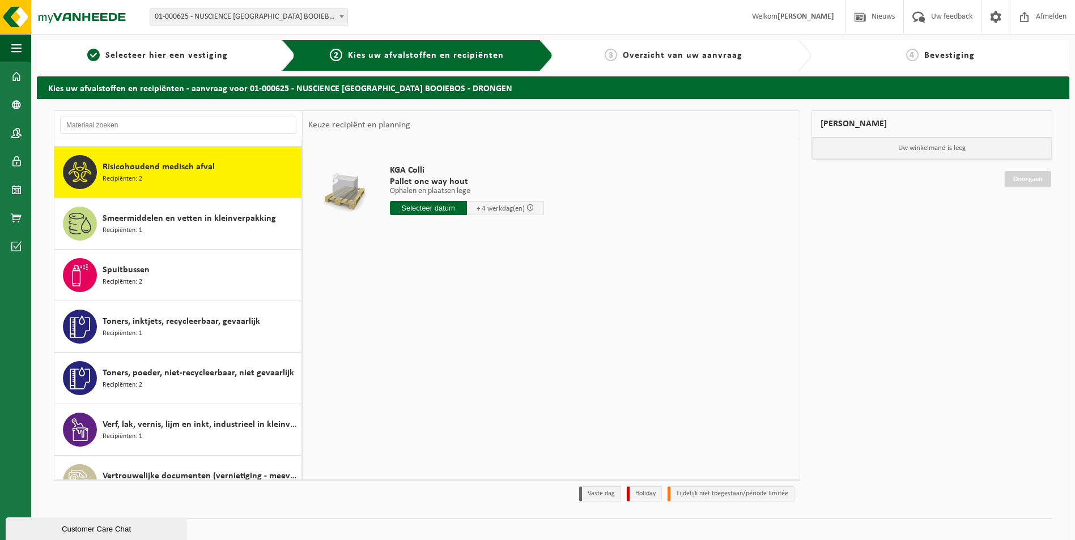
scroll to position [2271, 0]
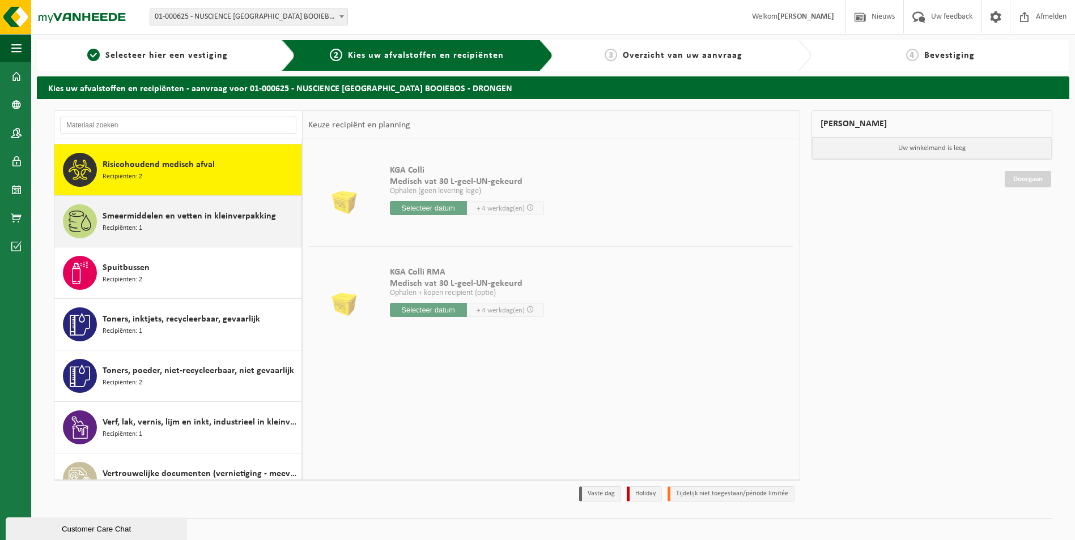
click at [126, 214] on span "Smeermiddelen en vetten in kleinverpakking" at bounding box center [189, 217] width 173 height 14
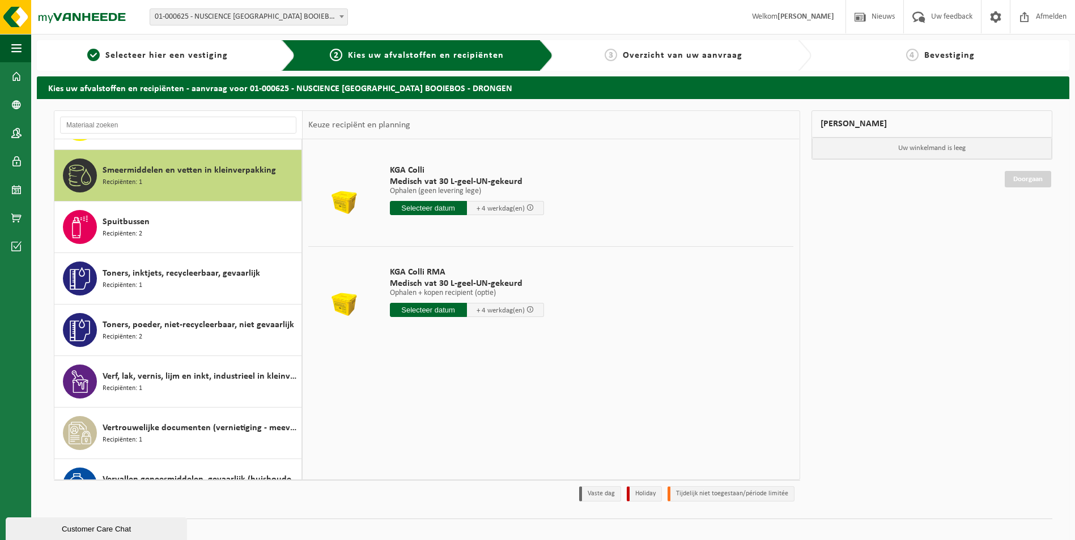
scroll to position [2323, 0]
